Goal: Task Accomplishment & Management: Complete application form

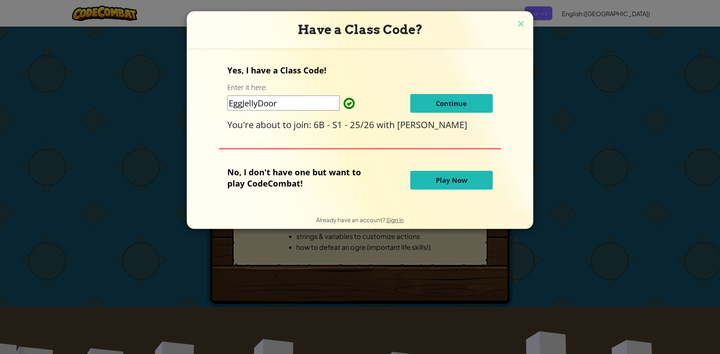
click at [629, 70] on div "Have a Class Code? Yes, I have a Class Code! Enter it here: EggJellyDoor Contin…" at bounding box center [360, 177] width 720 height 354
click at [467, 100] on button "Continue" at bounding box center [451, 103] width 82 height 19
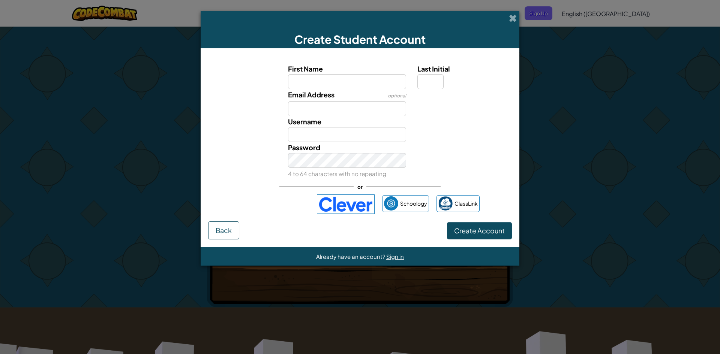
click at [572, 110] on div "Create Student Account First Name Last Initial Email Address optional Username …" at bounding box center [360, 177] width 720 height 354
click at [515, 19] on span at bounding box center [513, 18] width 8 height 8
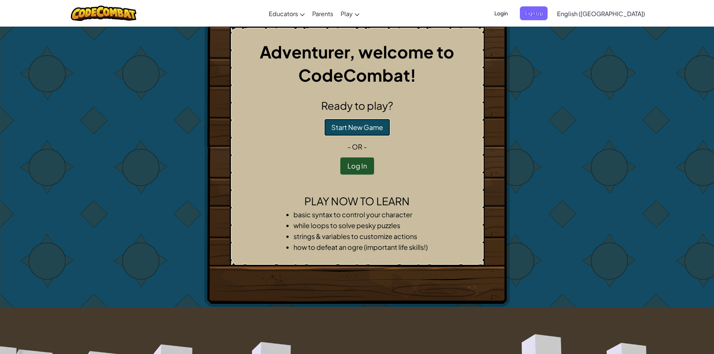
click at [374, 127] on button "Start New Game" at bounding box center [357, 127] width 66 height 17
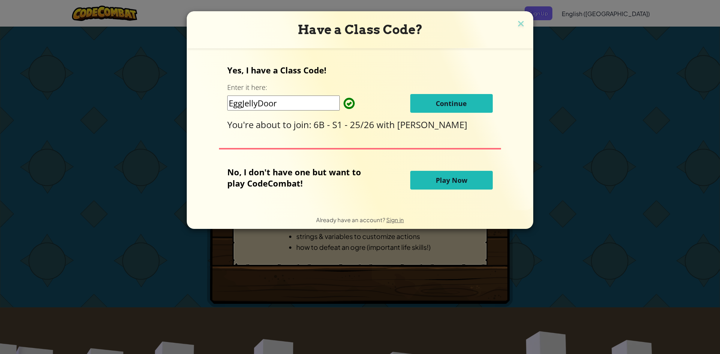
click at [442, 105] on span "Continue" at bounding box center [451, 103] width 31 height 9
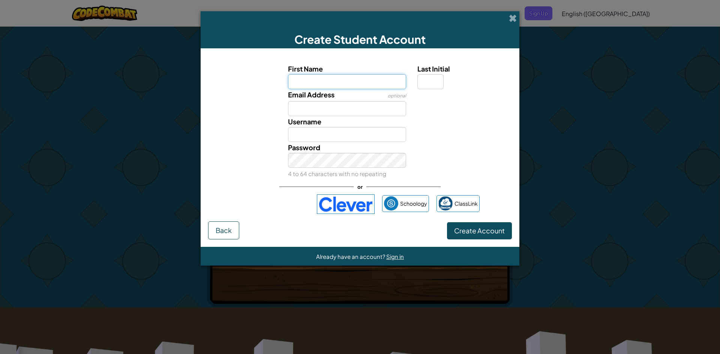
click at [335, 75] on input "First Name" at bounding box center [347, 81] width 118 height 15
type input "Remington"
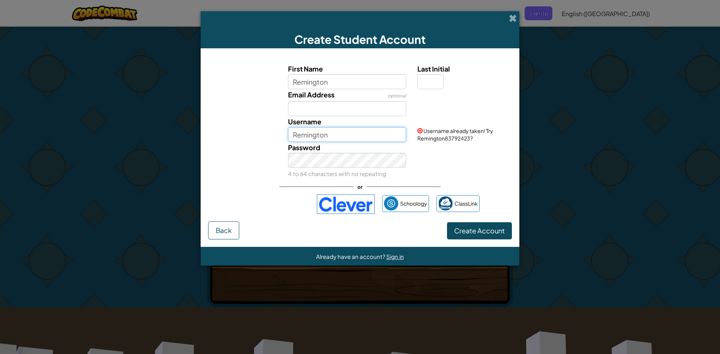
click at [354, 139] on input "Remington" at bounding box center [347, 134] width 118 height 15
type input "RemingtonS"
click at [325, 113] on input "Email Address" at bounding box center [347, 108] width 118 height 15
click at [515, 18] on span at bounding box center [513, 18] width 8 height 8
